Goal: Task Accomplishment & Management: Use online tool/utility

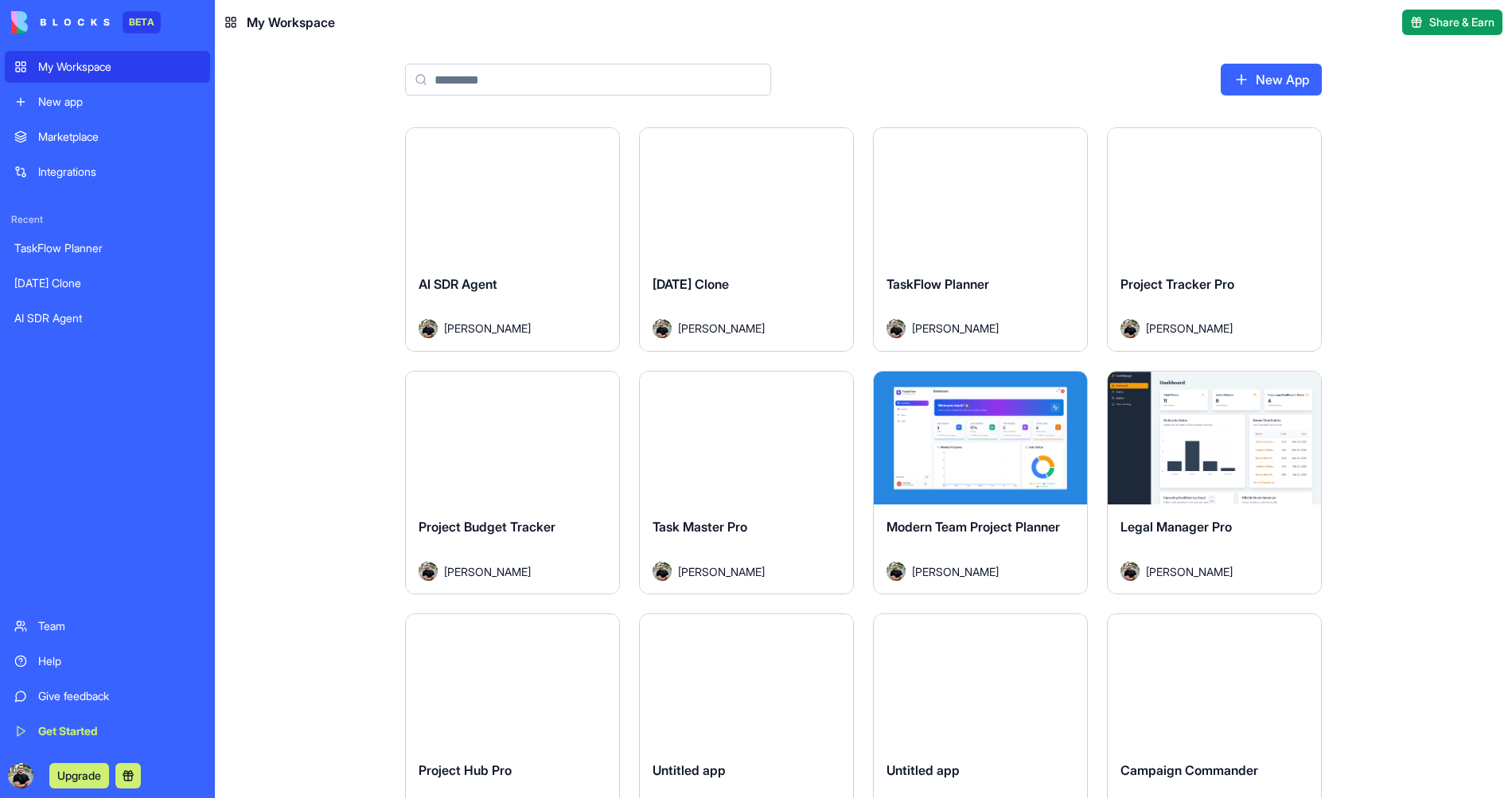
click at [126, 89] on link "New app" at bounding box center [107, 101] width 205 height 32
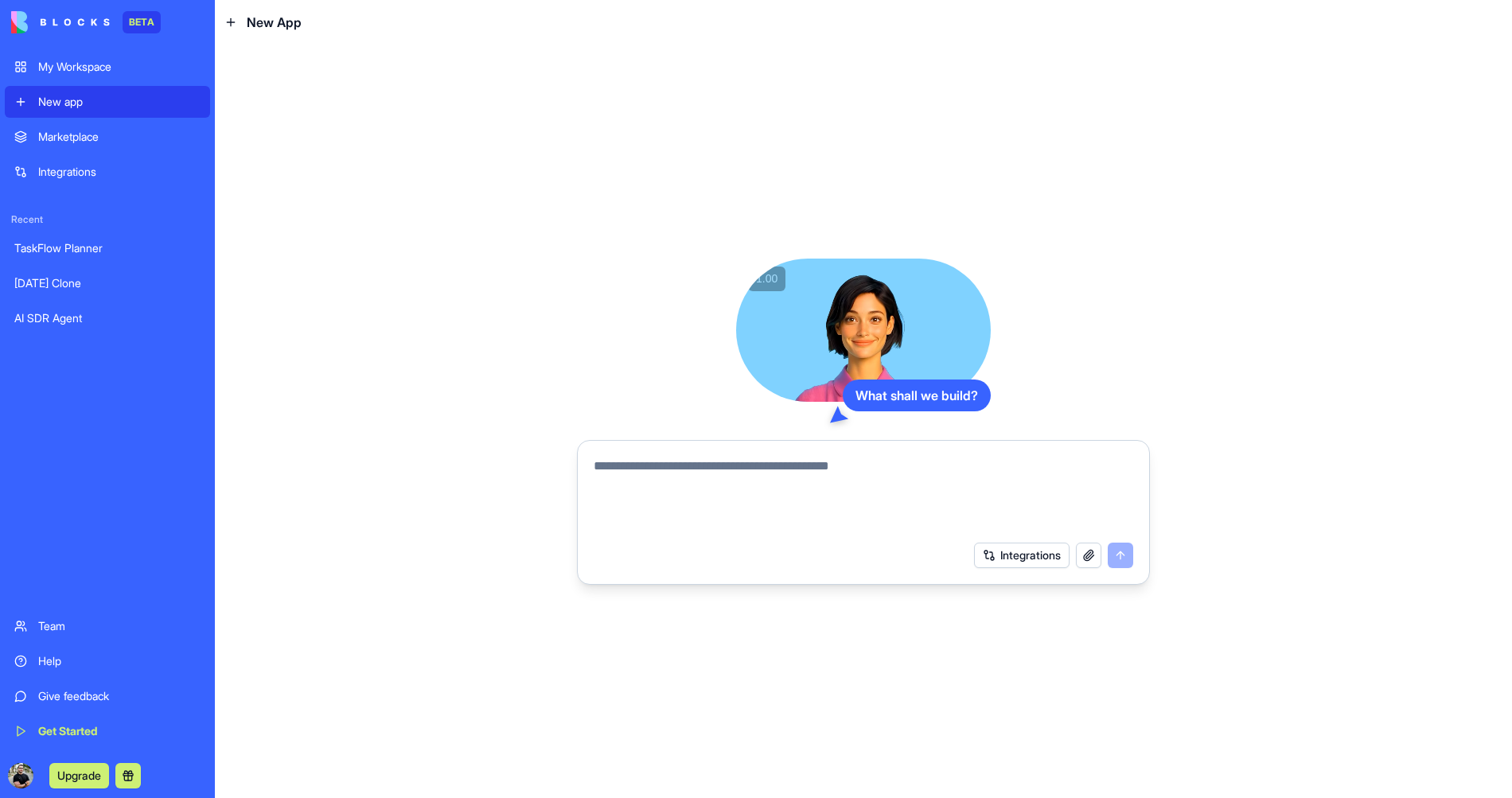
click at [601, 497] on textarea at bounding box center [863, 495] width 540 height 77
type textarea "***"
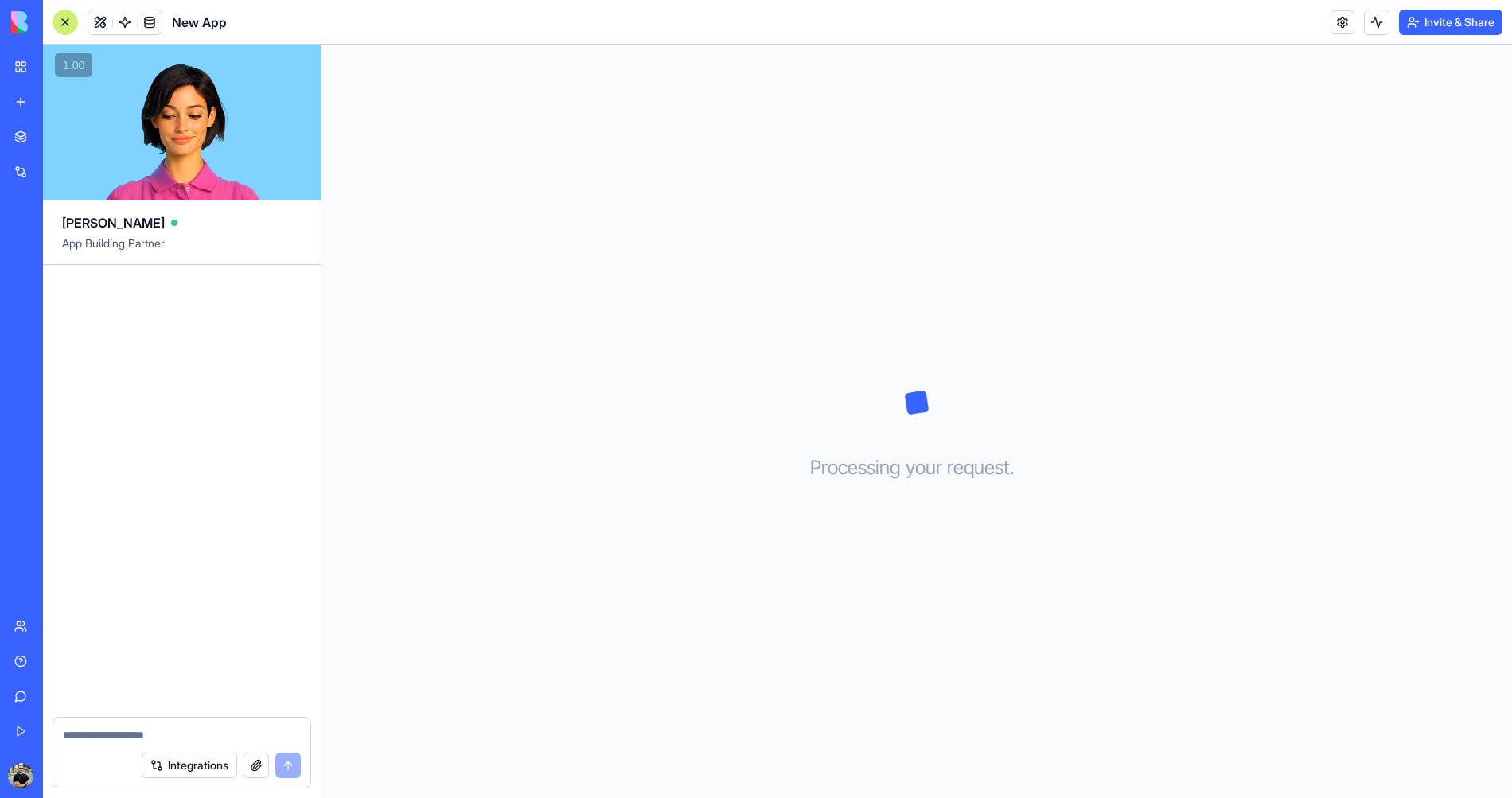
click at [118, 238] on span "App Building Partner" at bounding box center [181, 250] width 239 height 29
click at [213, 244] on span "App Building Partner" at bounding box center [181, 250] width 239 height 29
click at [26, 66] on link "My Workspace" at bounding box center [37, 66] width 64 height 32
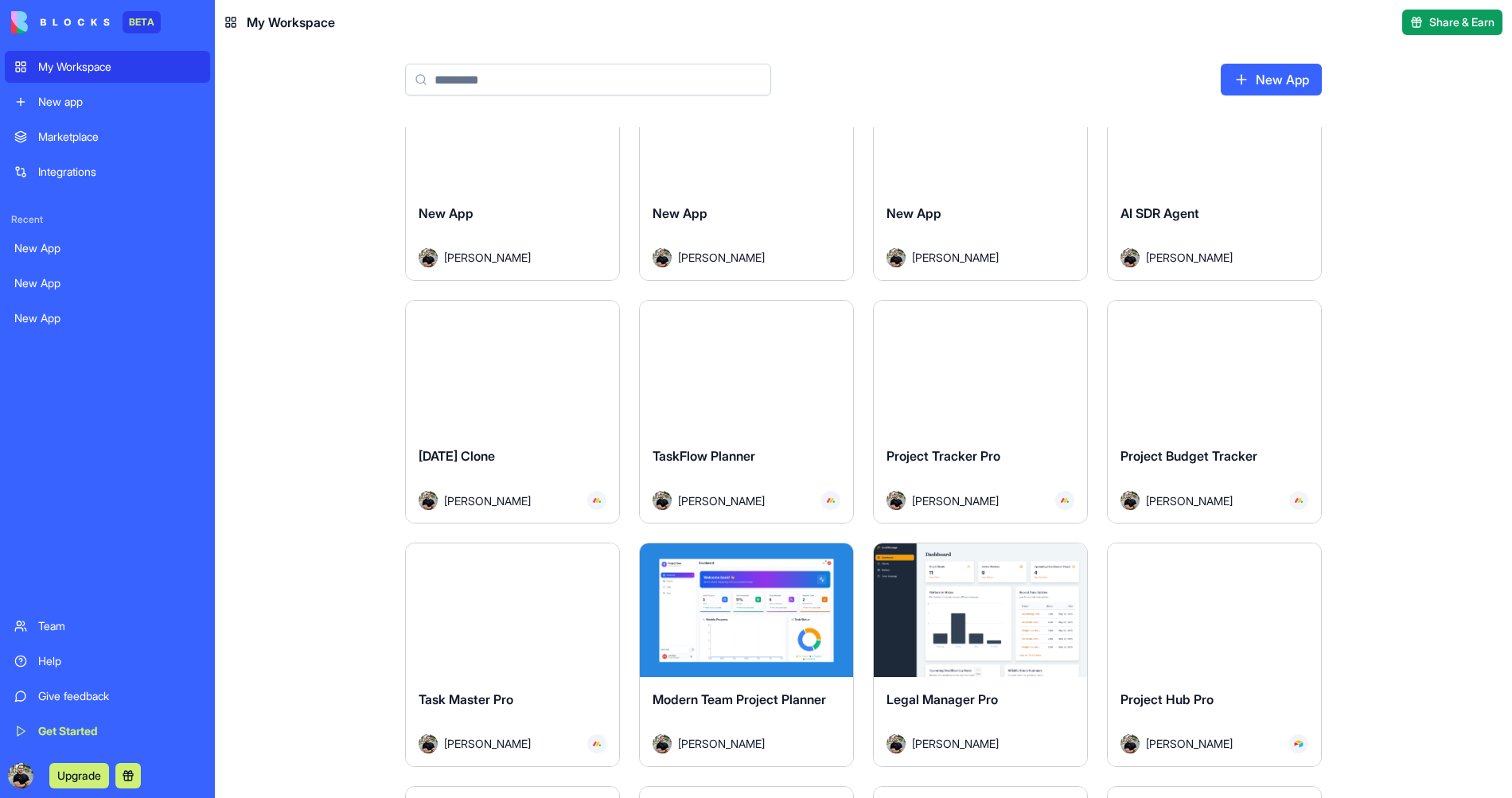
scroll to position [79, 0]
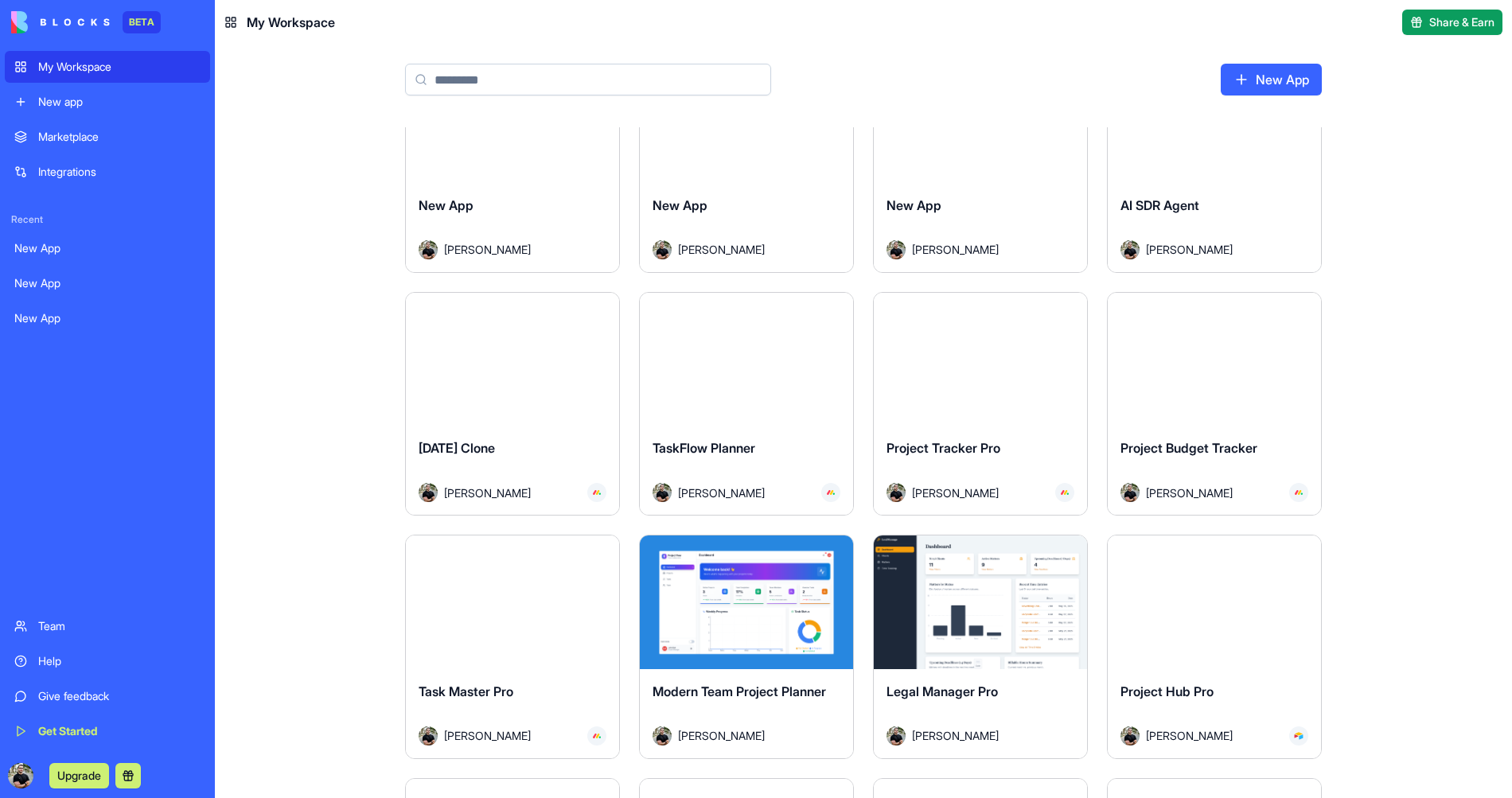
click at [518, 370] on button "Launch" at bounding box center [513, 359] width 119 height 32
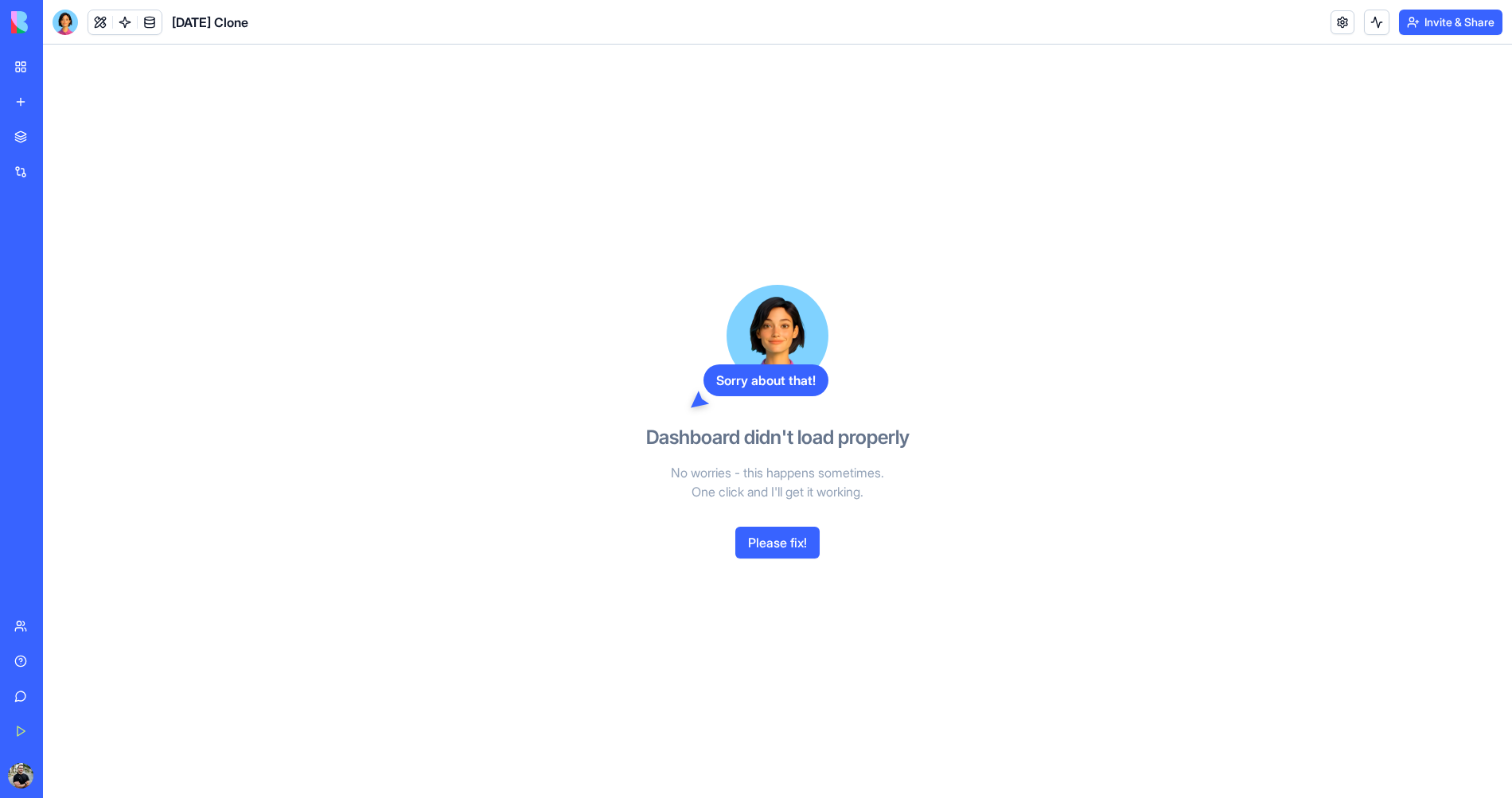
click at [543, 422] on div "Sorry about that! Dashboard didn't load properly No worries - this happens some…" at bounding box center [776, 421] width 1469 height 754
